Goal: Find specific page/section: Find specific page/section

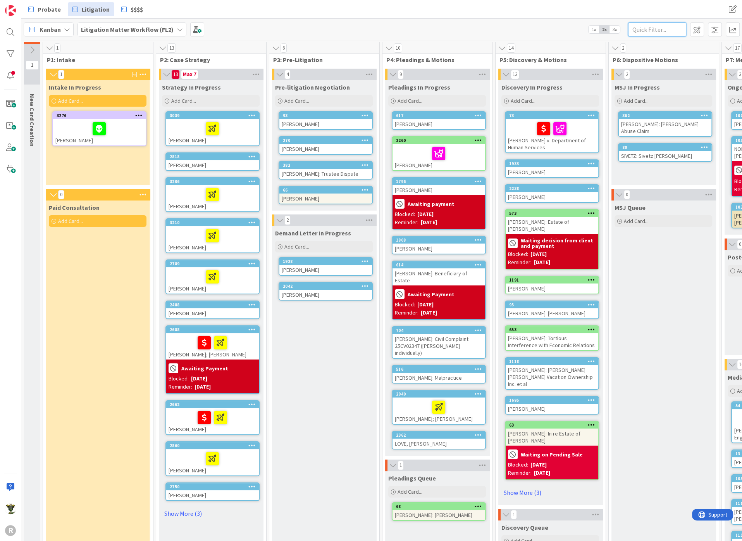
click at [676, 26] on input "text" at bounding box center [657, 29] width 58 height 14
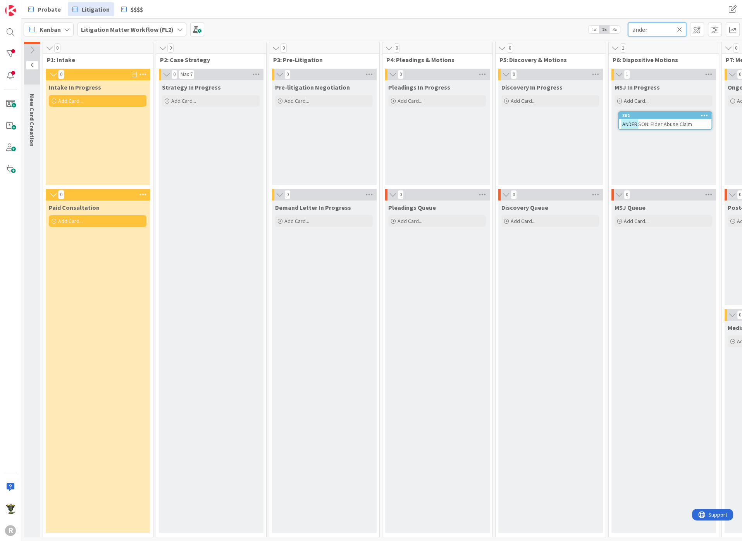
type input "ander"
click at [653, 121] on span "SON: Elder Abuse Claim" at bounding box center [665, 124] width 54 height 7
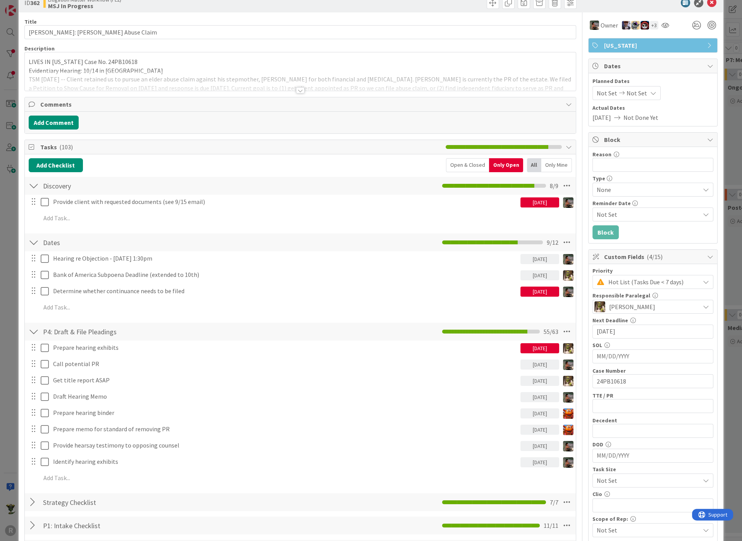
scroll to position [43, 0]
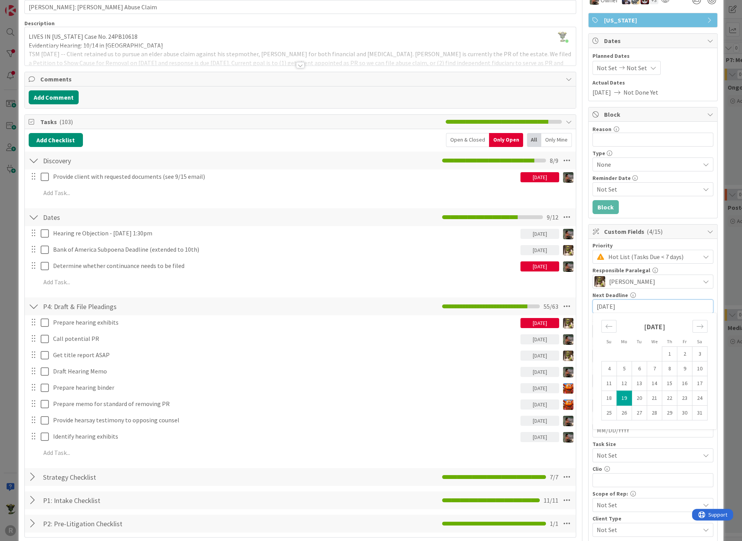
drag, startPoint x: 632, startPoint y: 304, endPoint x: 548, endPoint y: 305, distance: 83.7
click at [549, 305] on div "Title 27 / 128 [PERSON_NAME]: [PERSON_NAME] Abuse Claim Description [PERSON_NAM…" at bounding box center [370, 434] width 693 height 894
click at [693, 329] on div "Move forward to switch to the next month." at bounding box center [700, 326] width 15 height 13
click at [696, 327] on icon "Move forward to switch to the next month." at bounding box center [699, 325] width 7 height 7
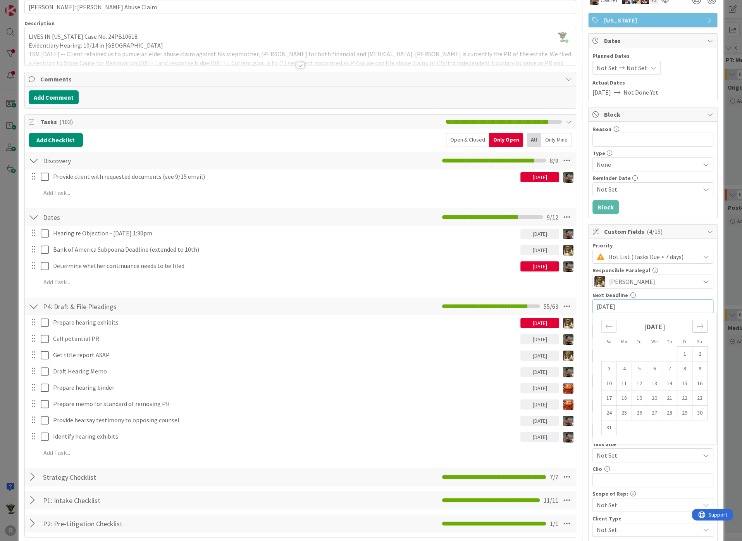
click at [696, 327] on icon "Move forward to switch to the next month." at bounding box center [699, 325] width 7 height 7
click at [632, 381] on td "14" at bounding box center [639, 383] width 15 height 15
type input "[DATE]"
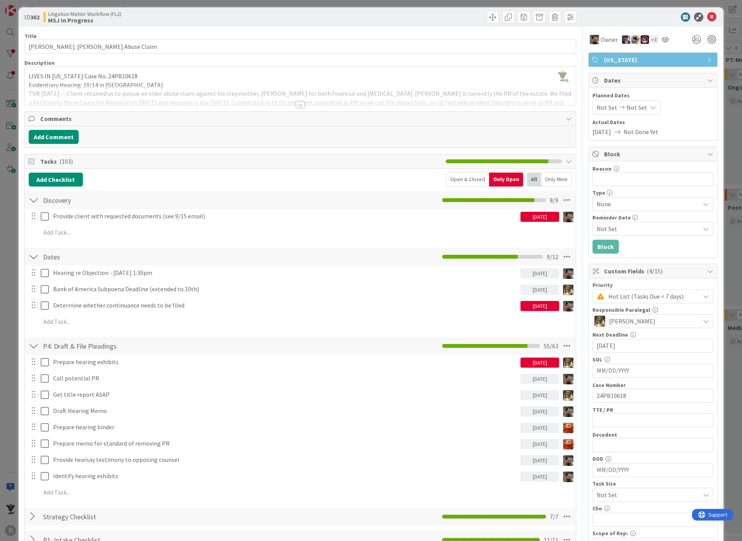
scroll to position [0, 0]
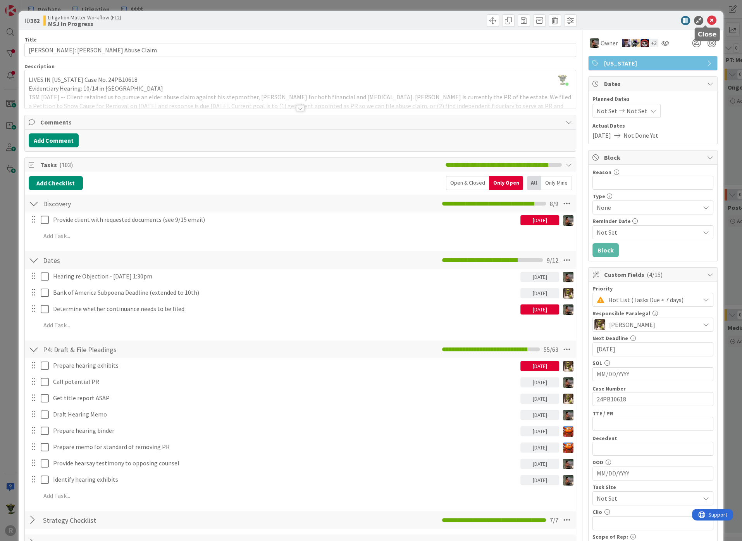
click at [707, 21] on icon at bounding box center [711, 20] width 9 height 9
